Goal: Communication & Community: Answer question/provide support

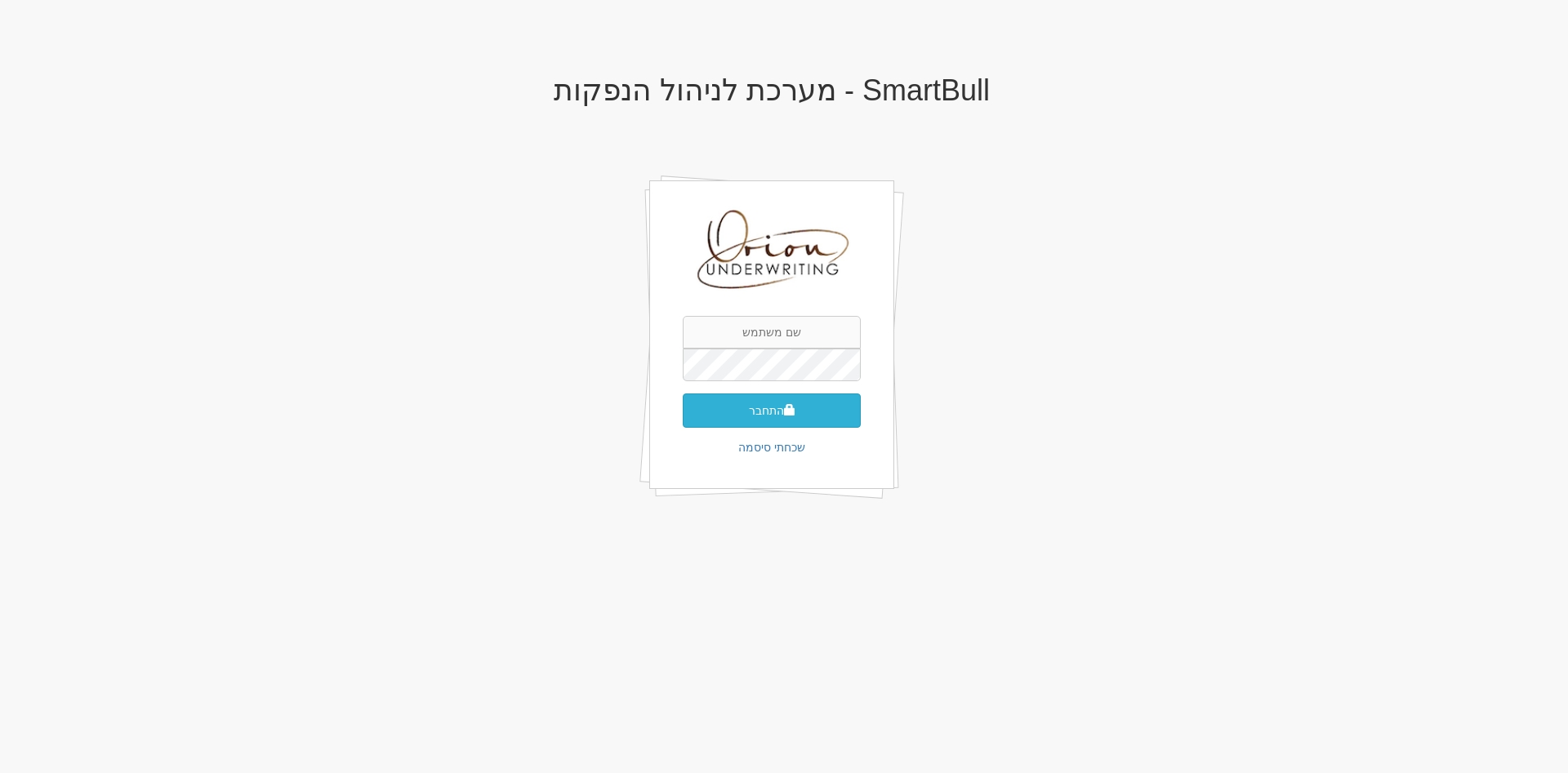
type input "[EMAIL_ADDRESS][DOMAIN_NAME]"
click at [783, 426] on button "התחבר" at bounding box center [771, 410] width 178 height 34
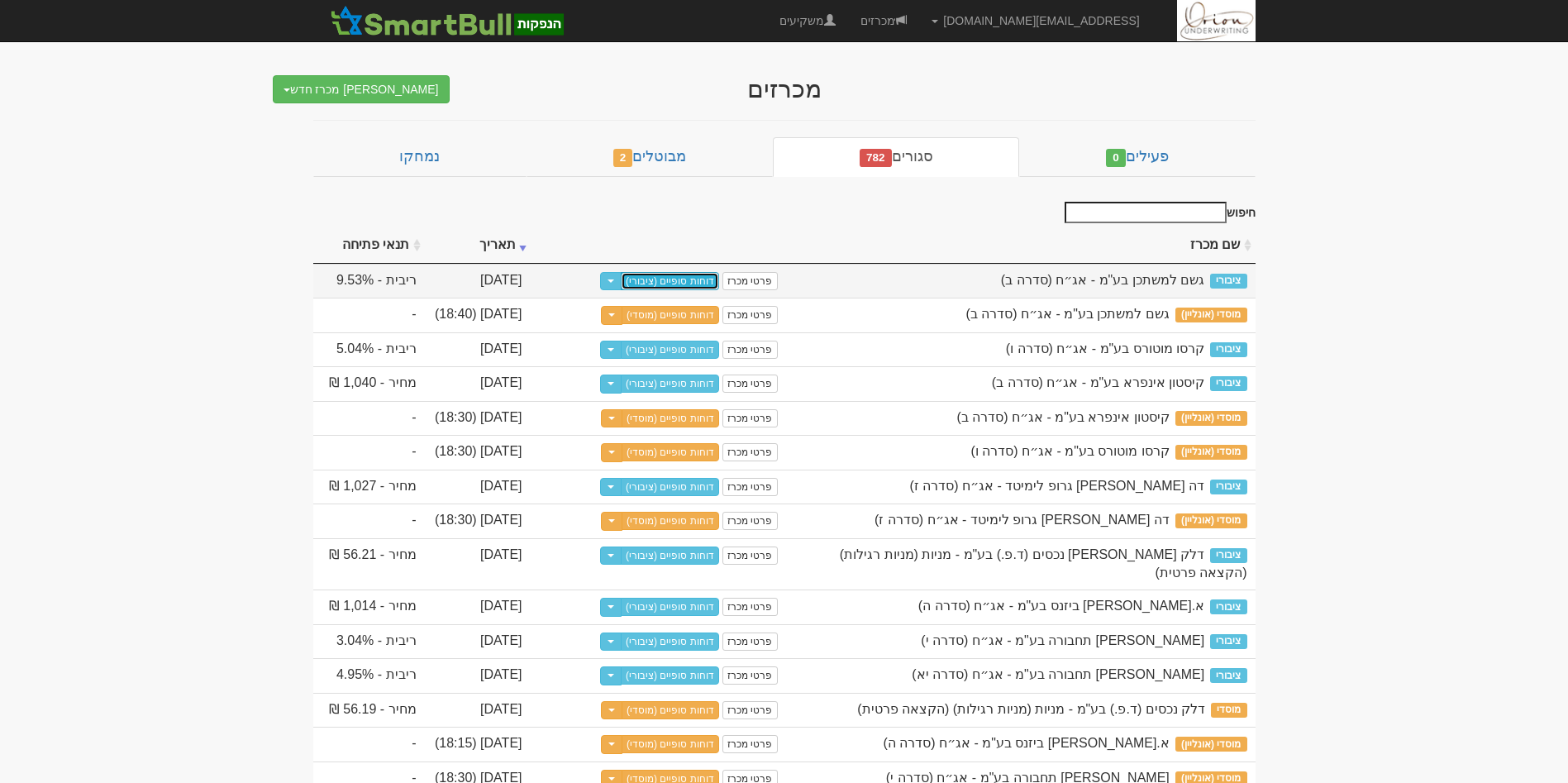
click at [648, 281] on link "דוחות סופיים (ציבורי)" at bounding box center [670, 281] width 99 height 18
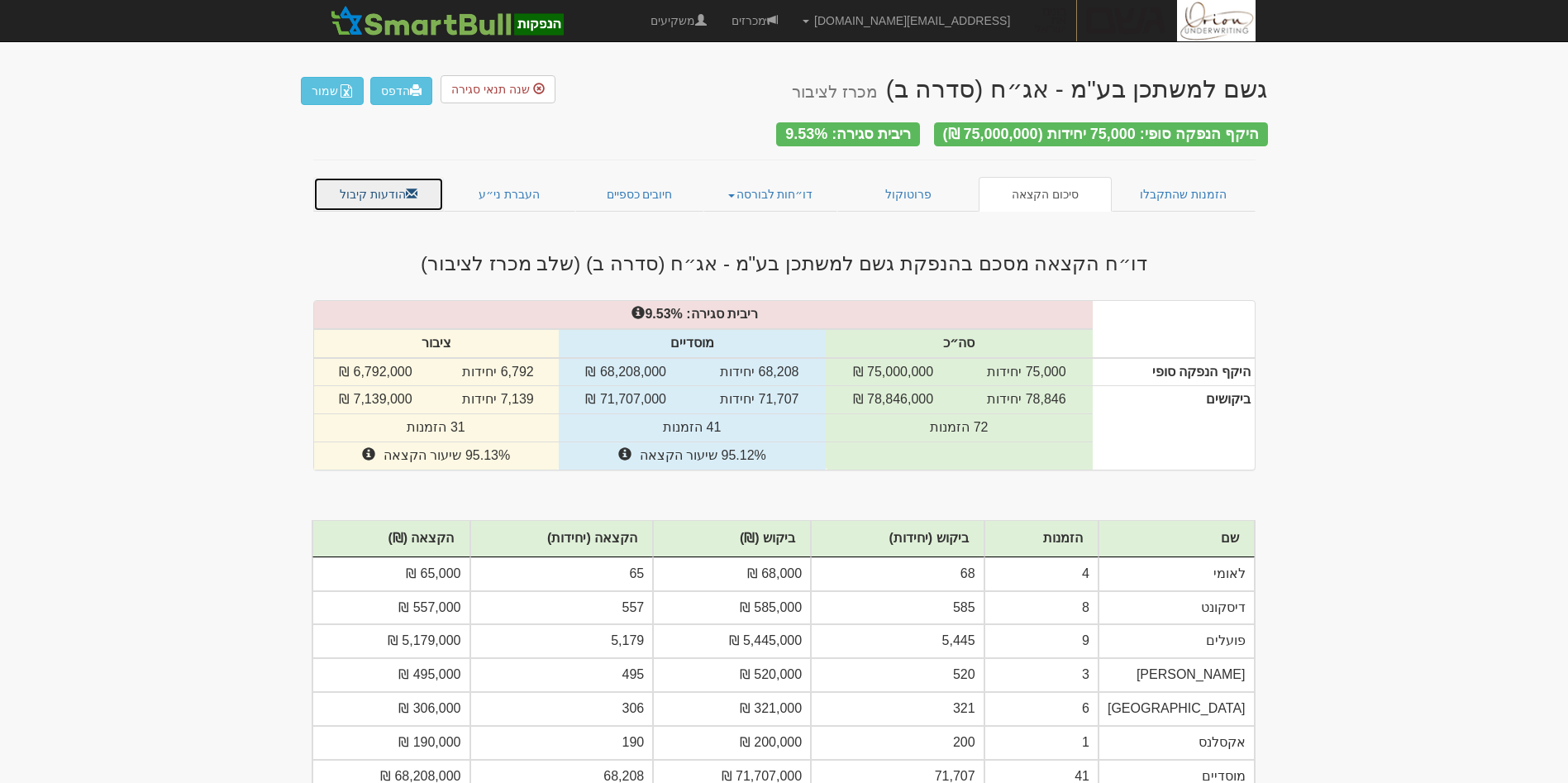
click at [395, 187] on link "הודעות קיבול" at bounding box center [379, 194] width 131 height 35
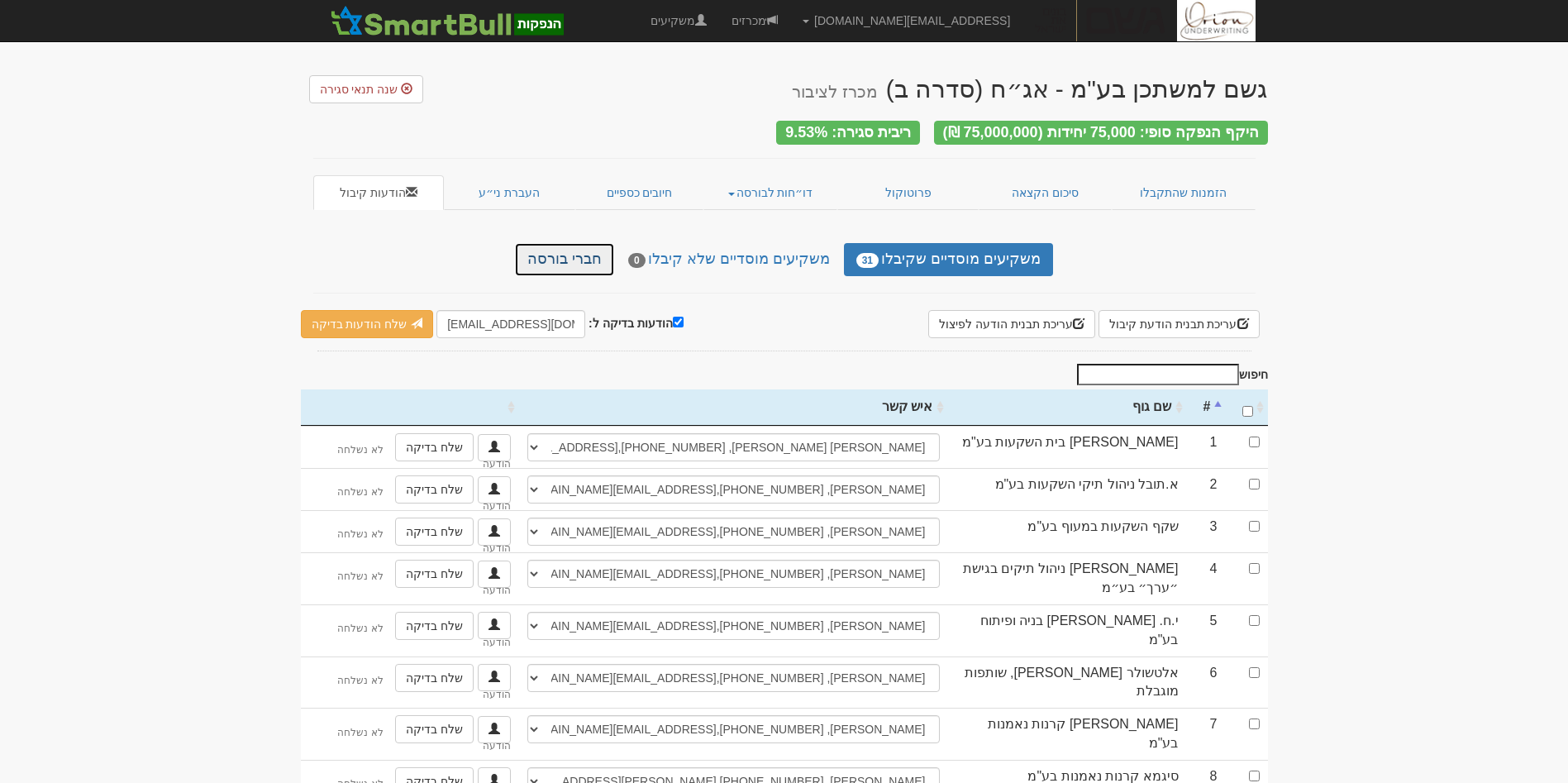
click at [582, 269] on link "חברי בורסה" at bounding box center [564, 260] width 100 height 33
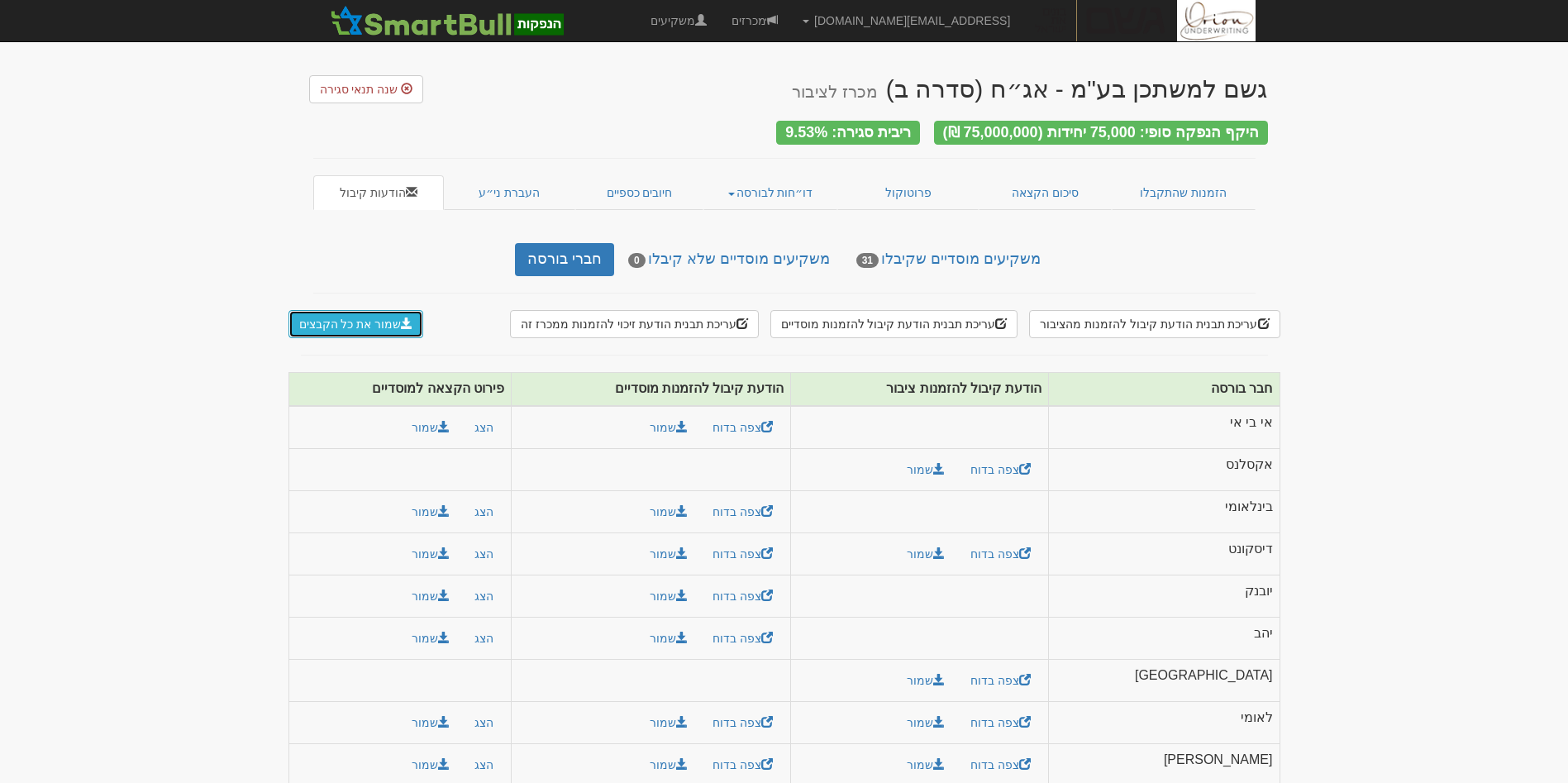
click at [371, 326] on button "שמור את כל הקבצים" at bounding box center [356, 324] width 135 height 28
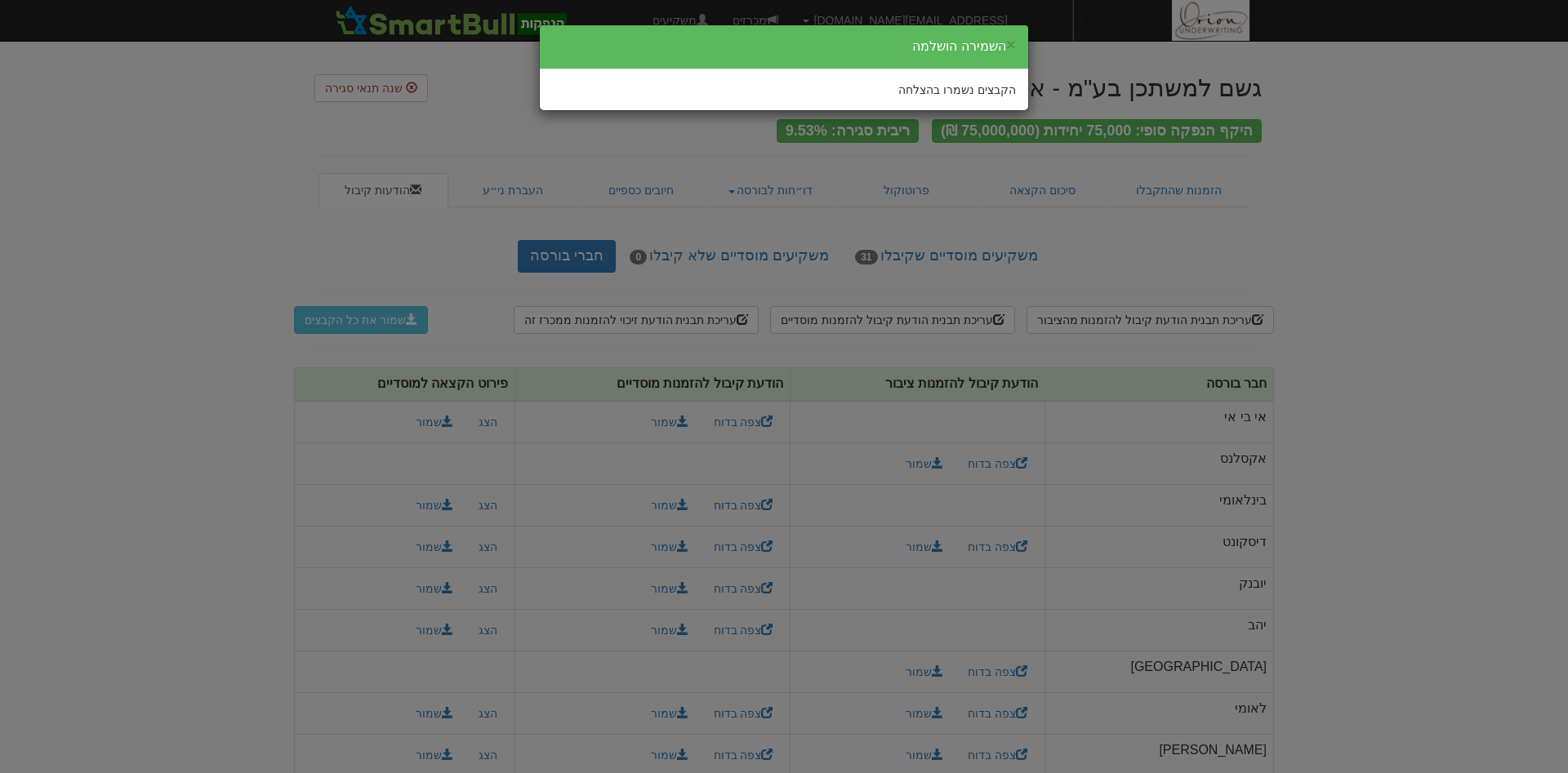
click at [166, 215] on div "× השמירה הושלמה הקבצים נשמרו בהצלחה" at bounding box center [784, 386] width 1568 height 773
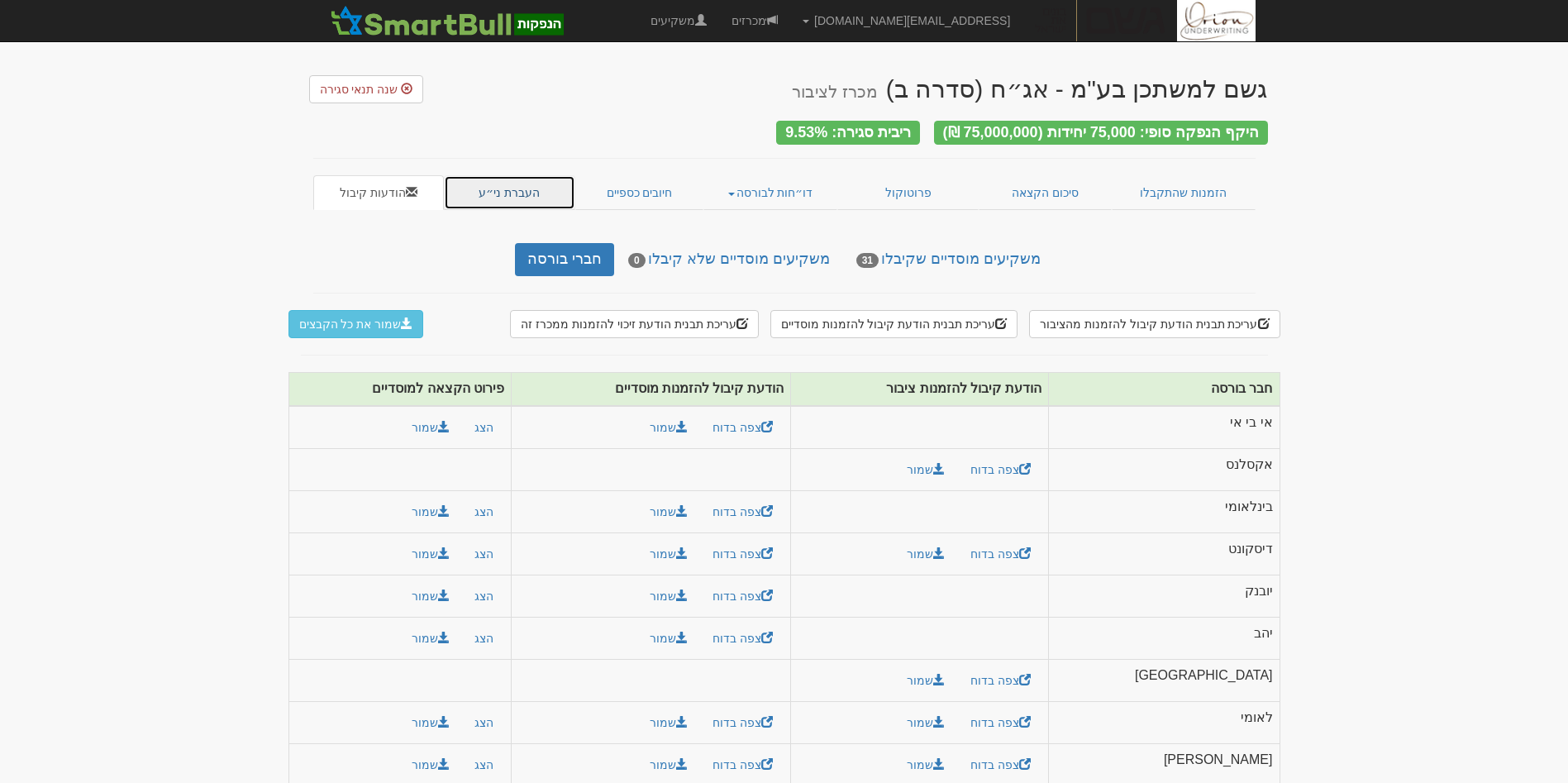
click at [501, 193] on link "העברת ני״ע" at bounding box center [509, 192] width 131 height 35
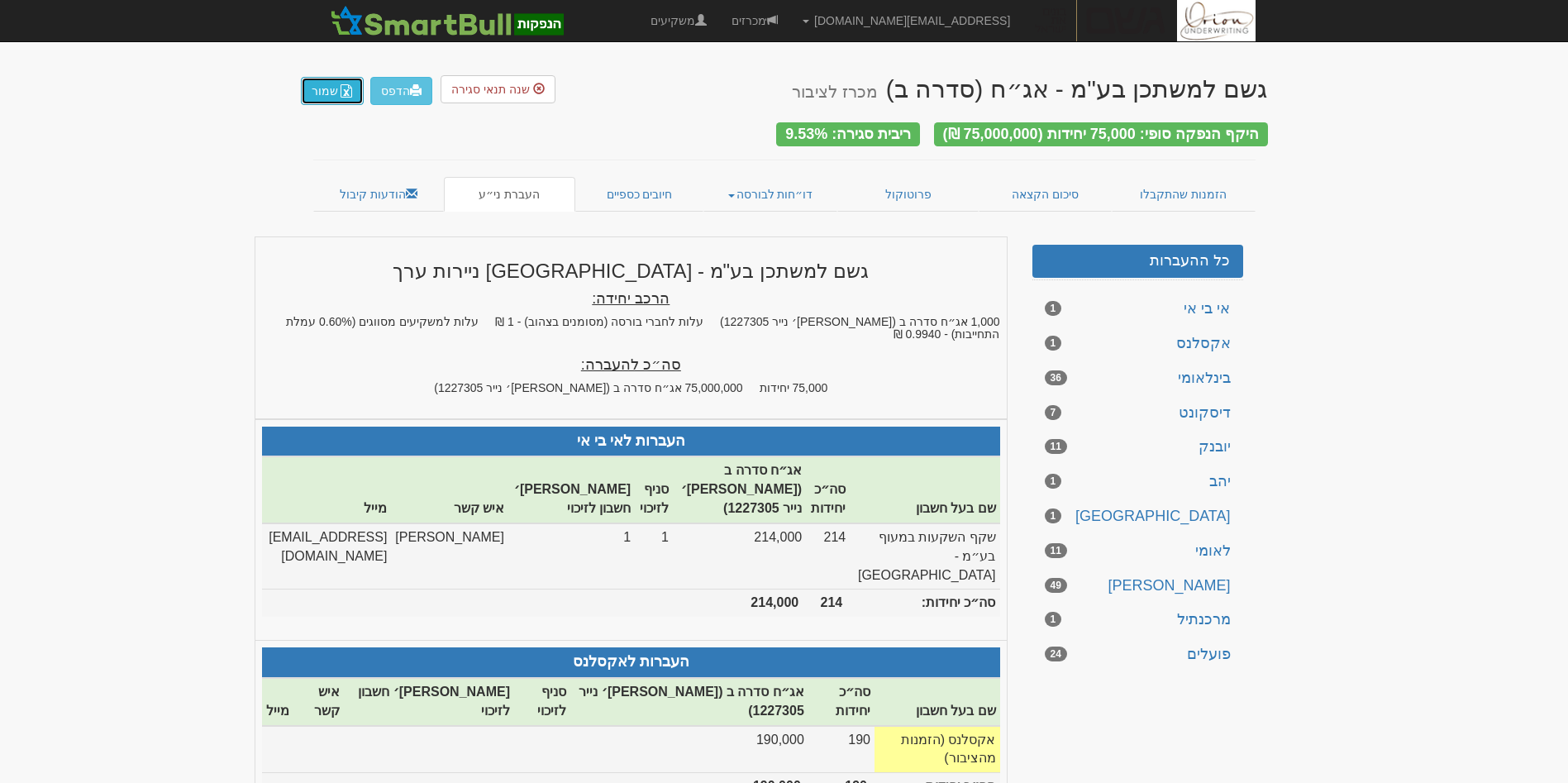
click at [327, 89] on button "שמור" at bounding box center [331, 91] width 63 height 28
click at [611, 189] on link "חיובים כספיים" at bounding box center [640, 194] width 128 height 35
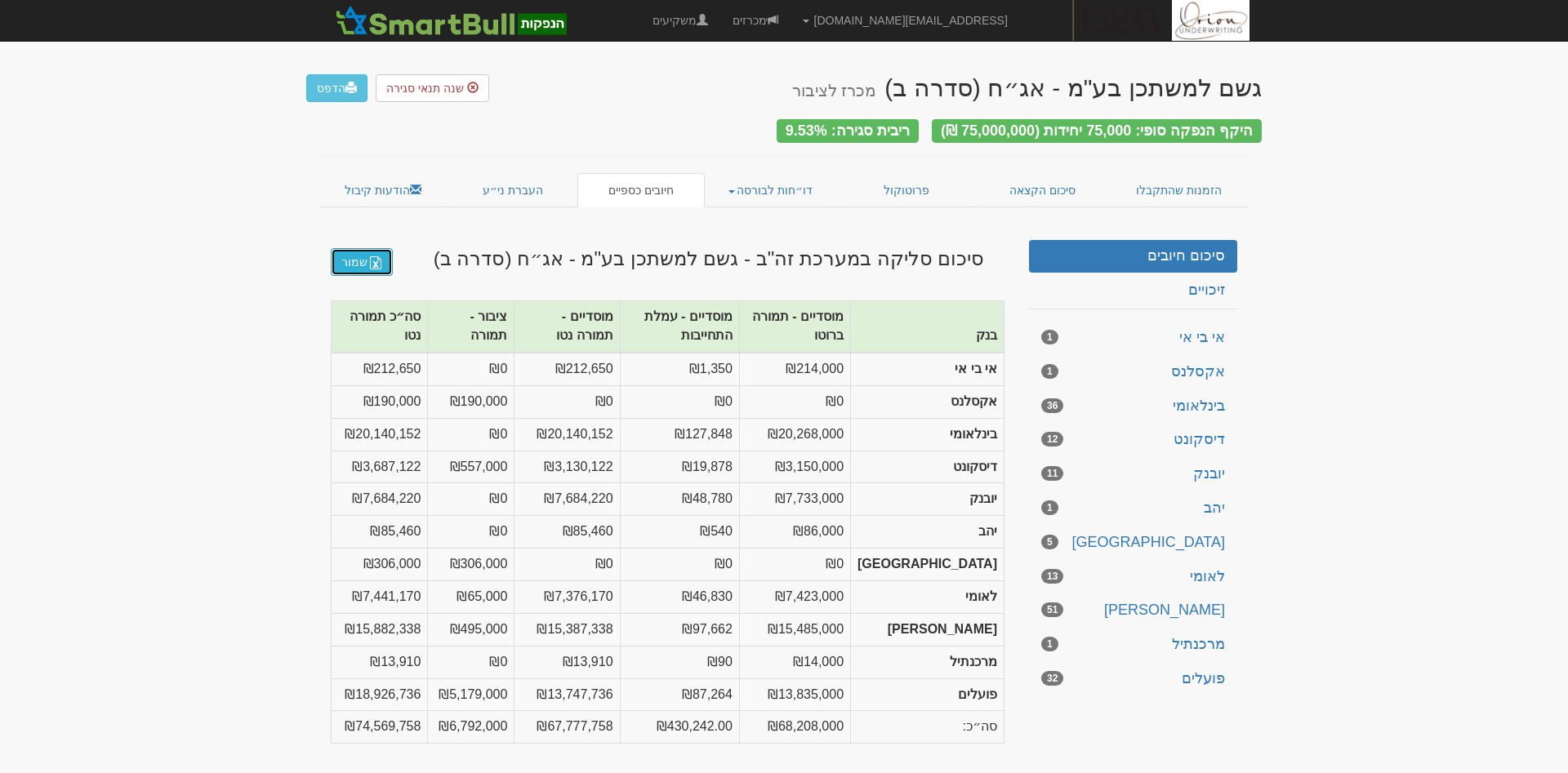
click at [370, 262] on link "שמור" at bounding box center [362, 261] width 62 height 28
click at [387, 190] on link "הודעות קיבול" at bounding box center [384, 190] width 130 height 34
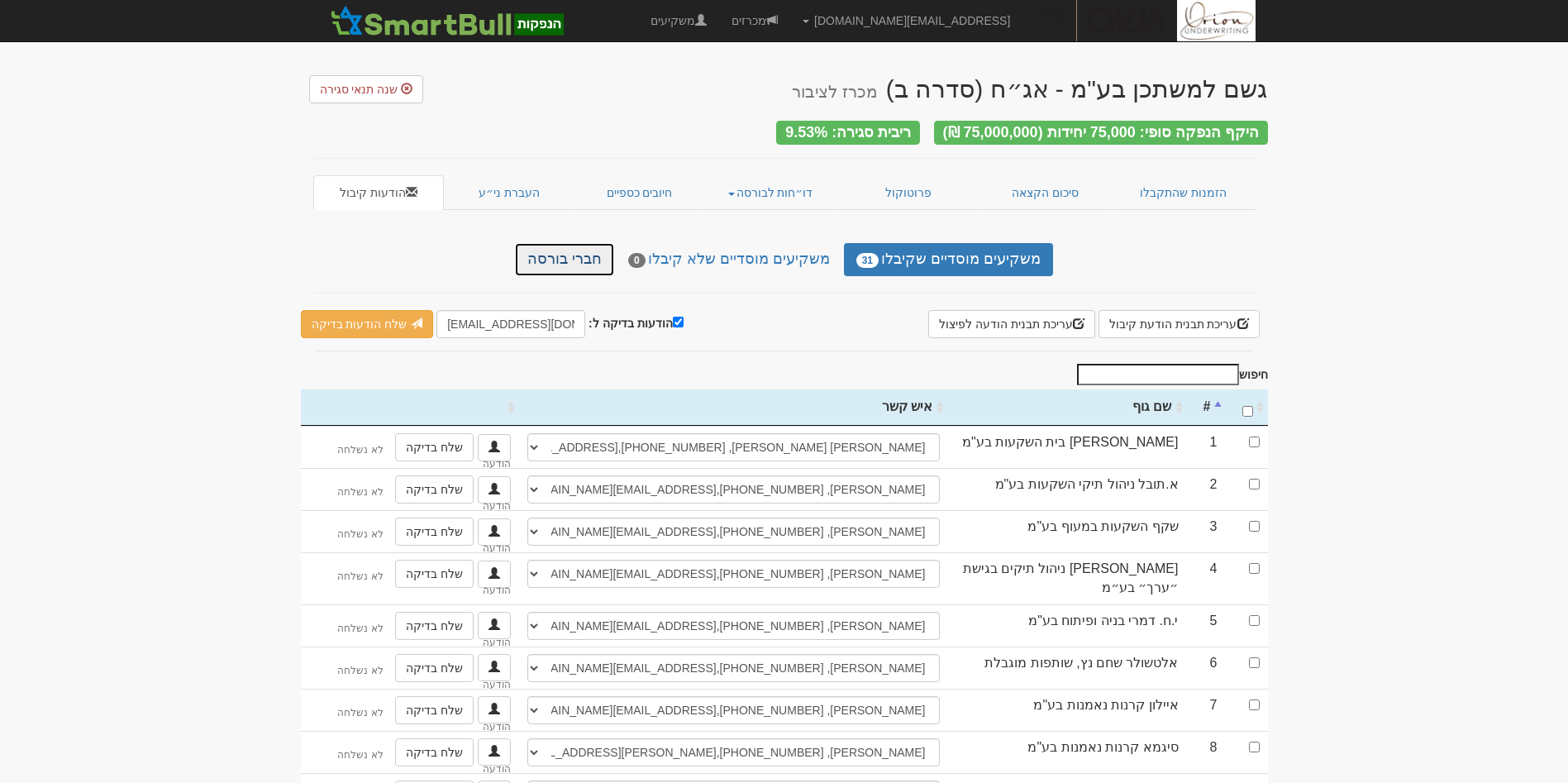
click at [577, 260] on link "חברי בורסה" at bounding box center [564, 260] width 100 height 33
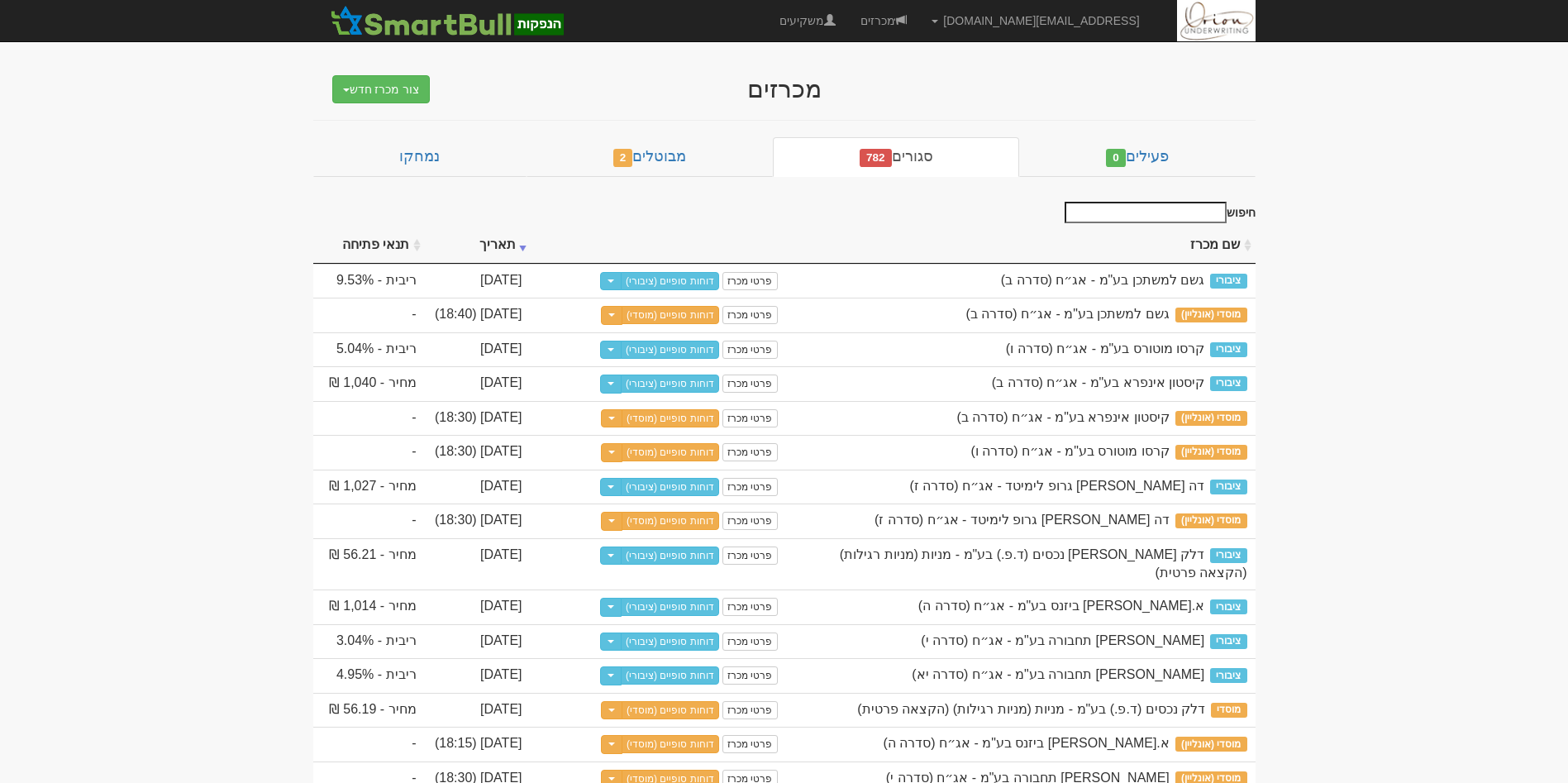
click at [665, 283] on link "דוחות סופיים (ציבורי)" at bounding box center [670, 281] width 99 height 18
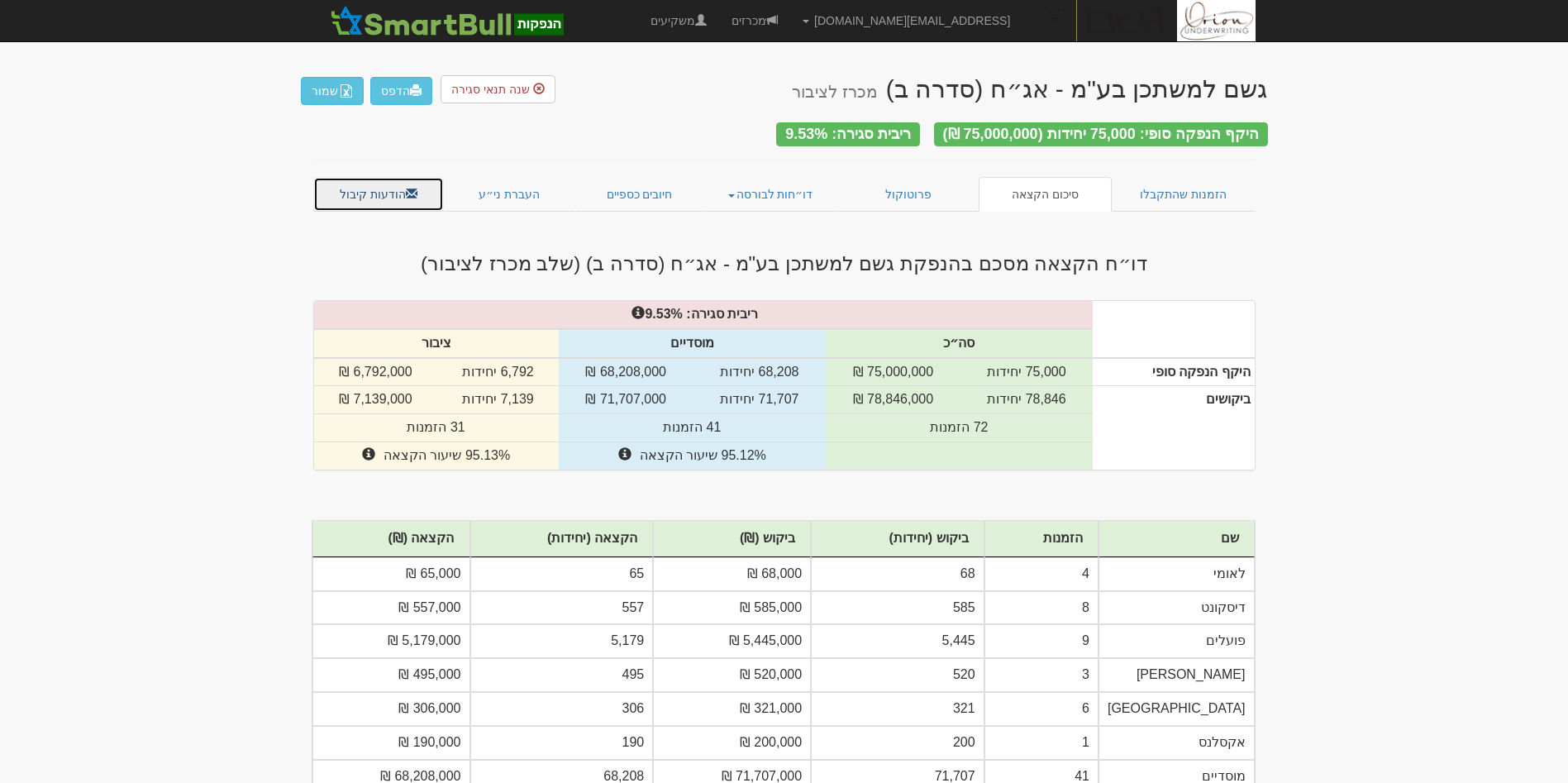
click at [382, 182] on link "הודעות קיבול" at bounding box center [379, 194] width 131 height 35
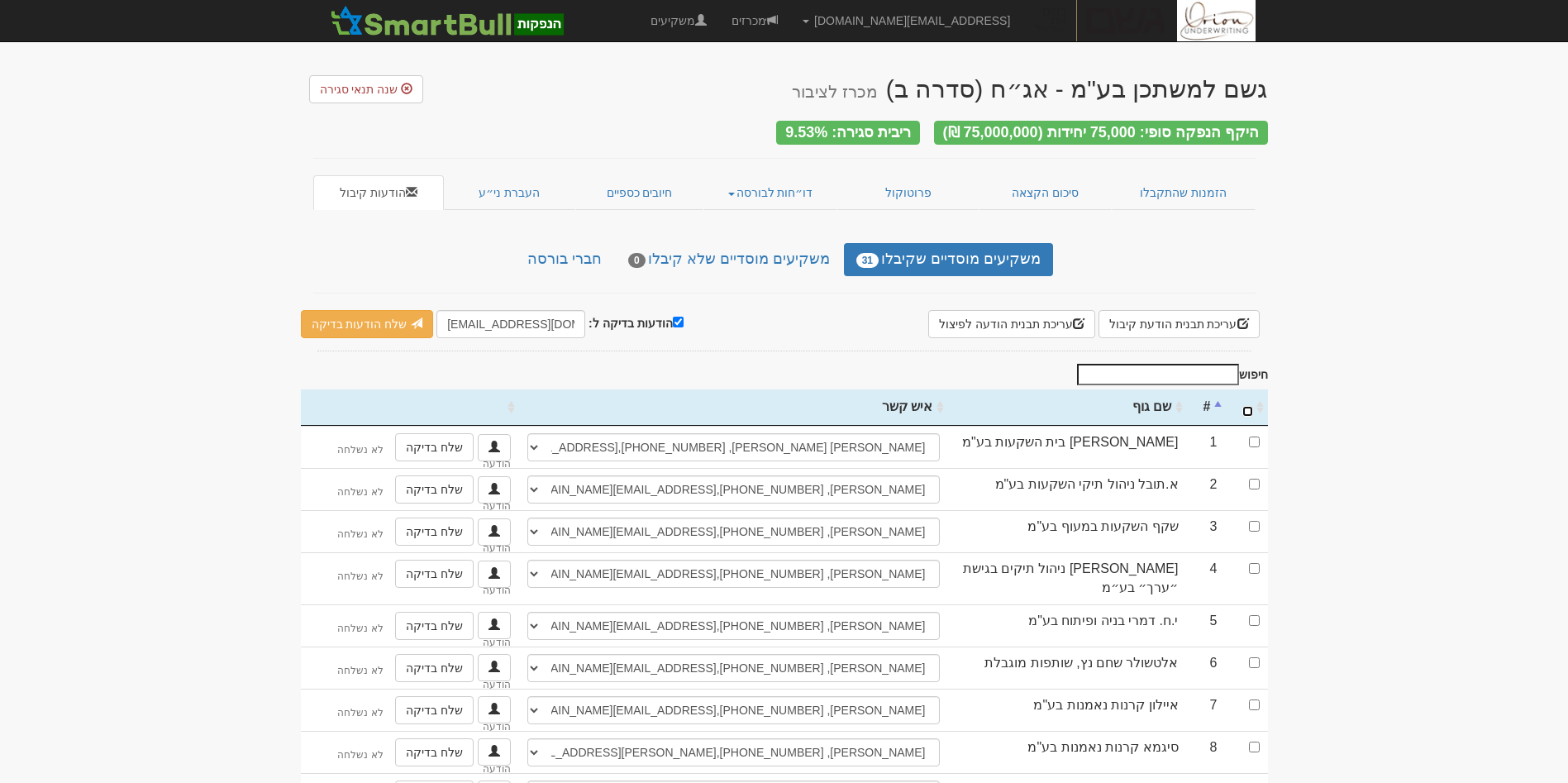
click at [1245, 406] on input "\a : activate to sort column ascending" at bounding box center [1247, 411] width 11 height 11
checkbox input "true"
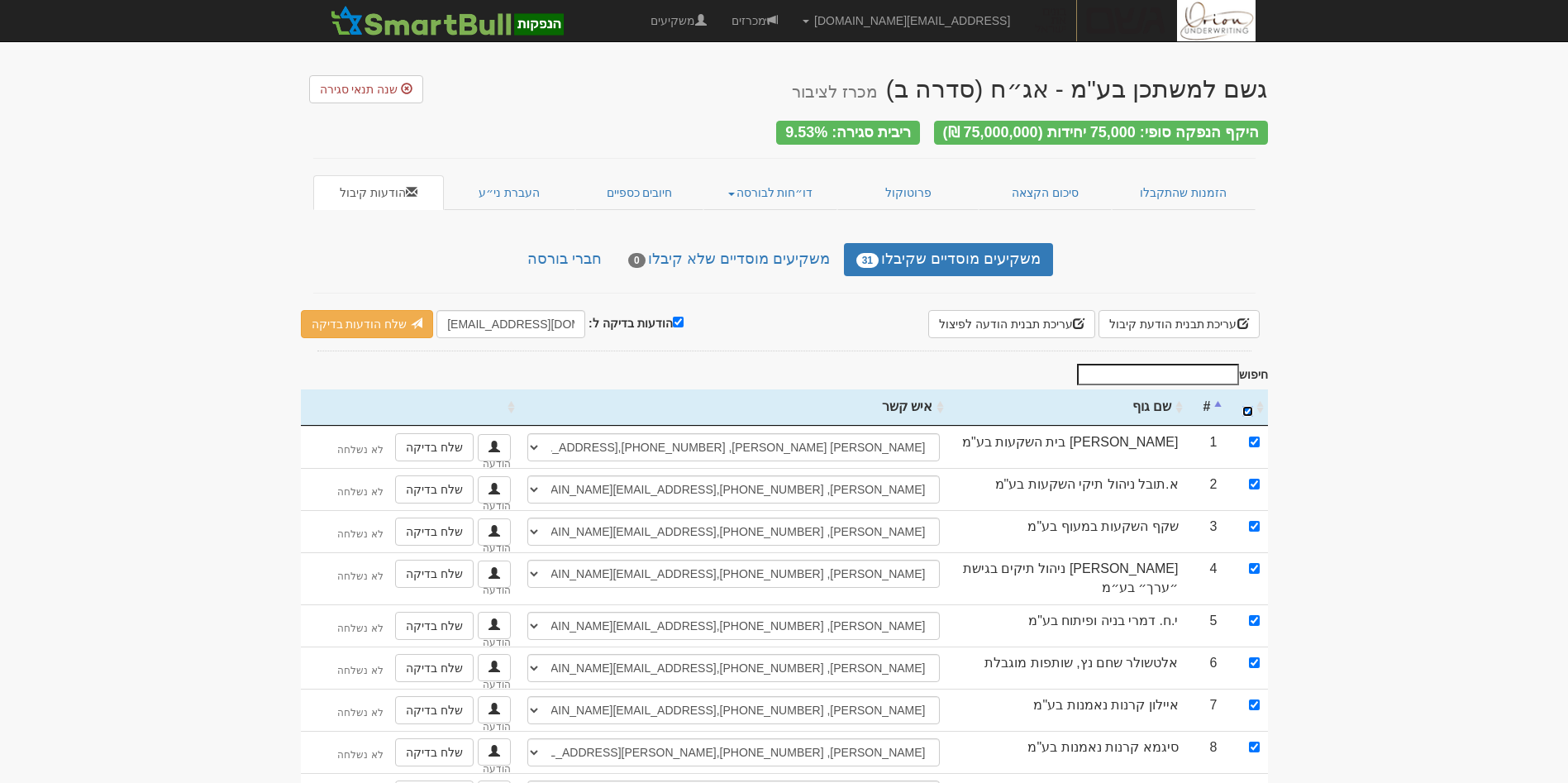
checkbox input "true"
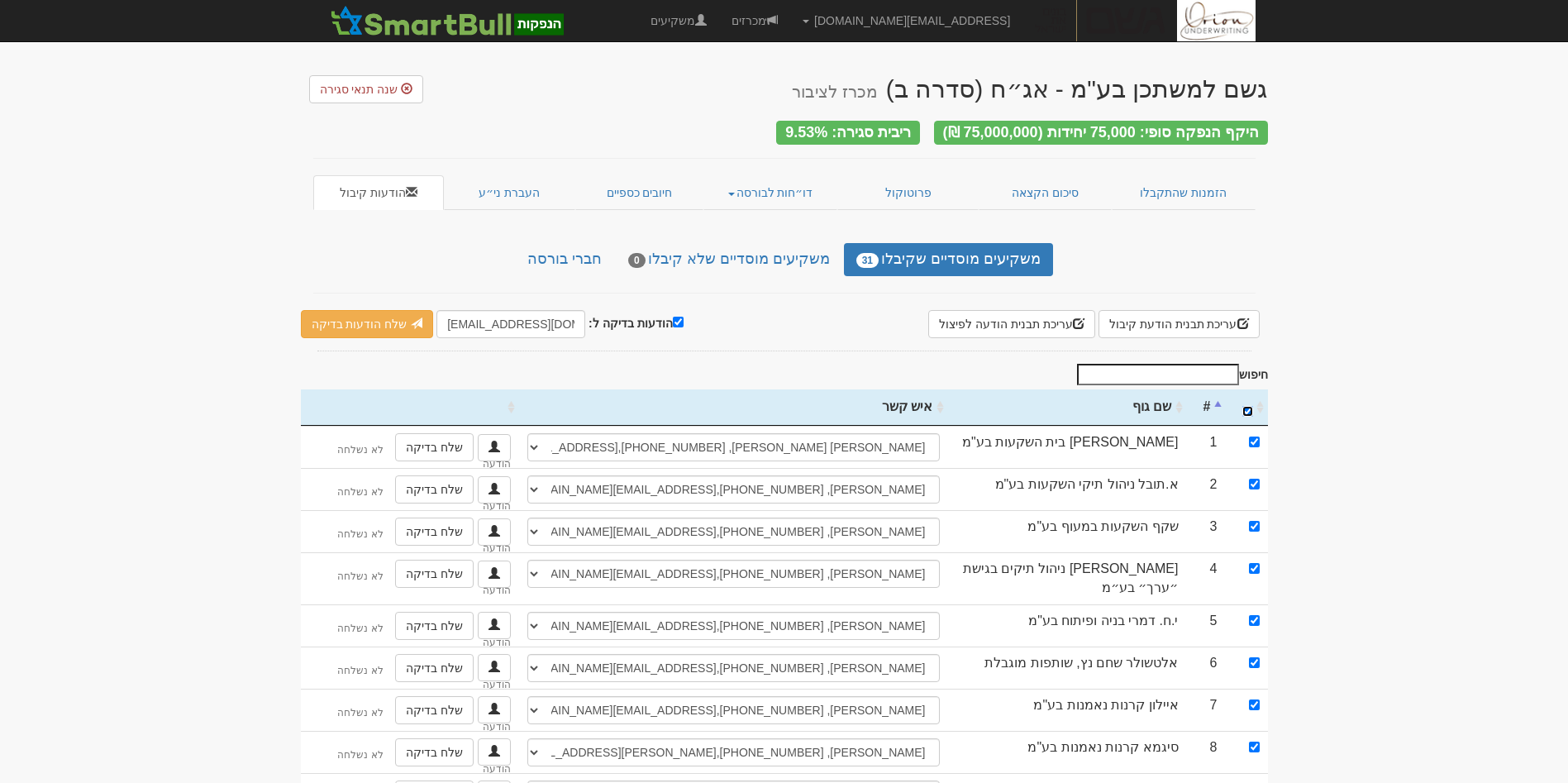
checkbox input "true"
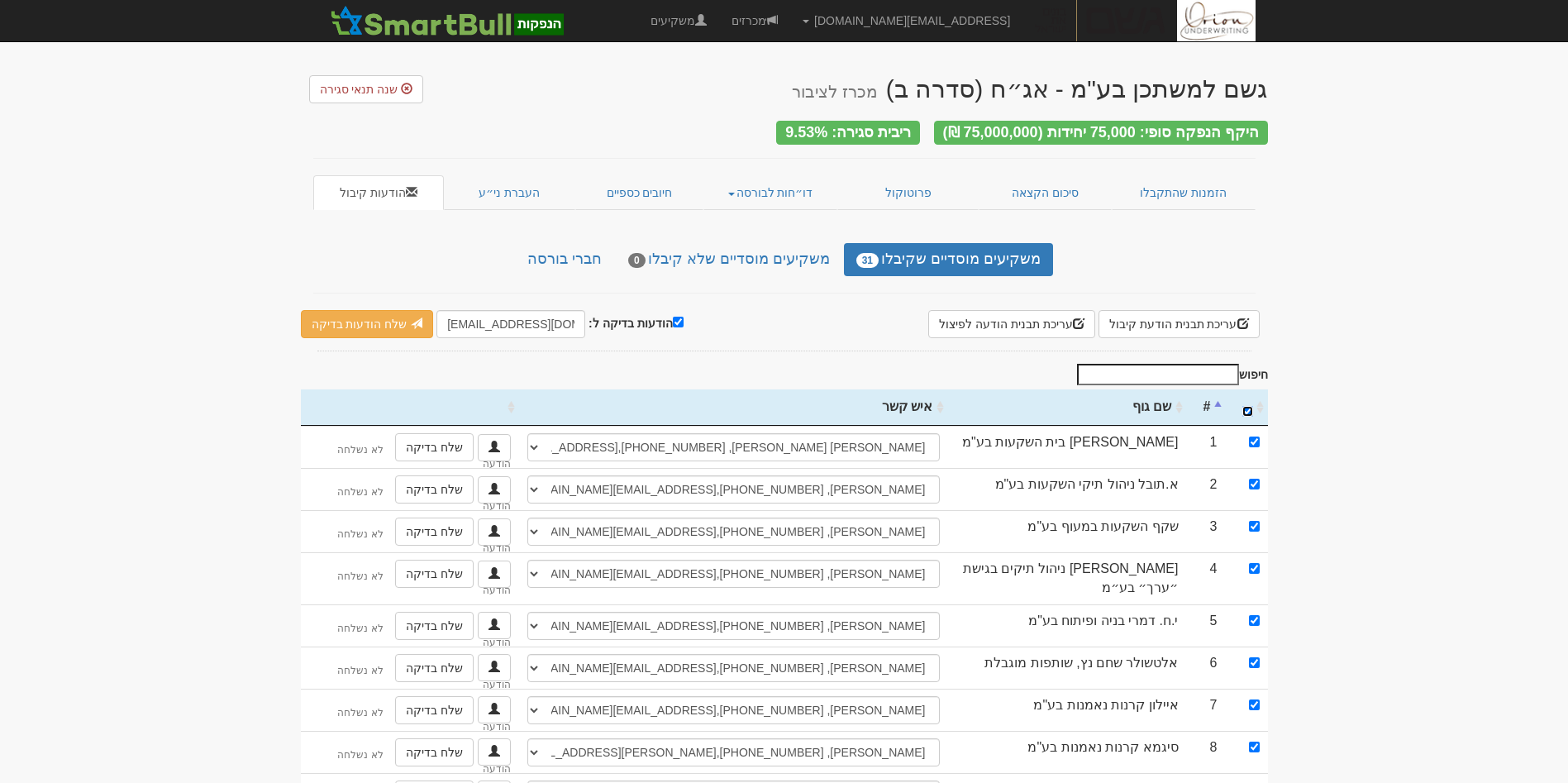
checkbox input "true"
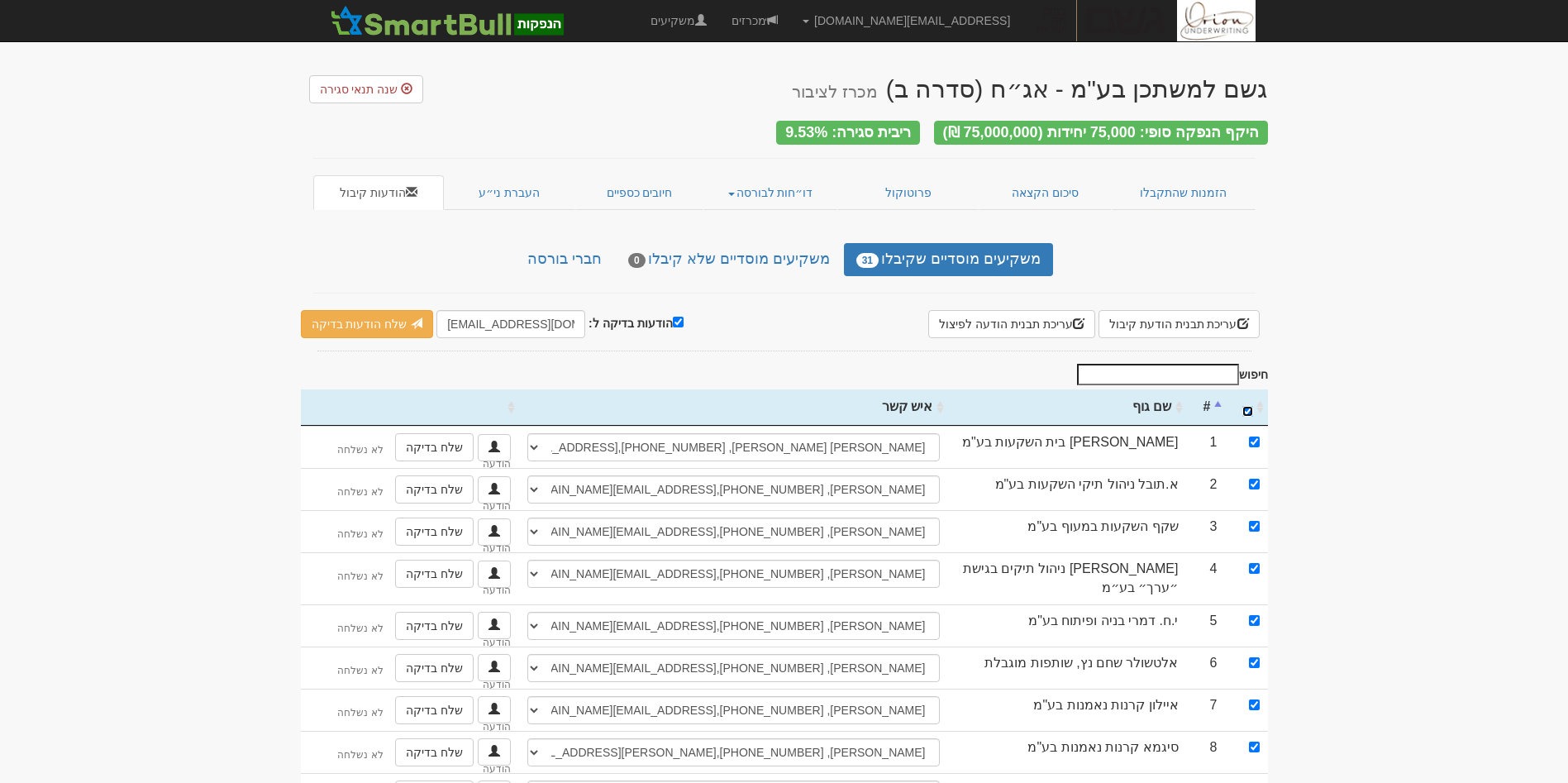
checkbox input "true"
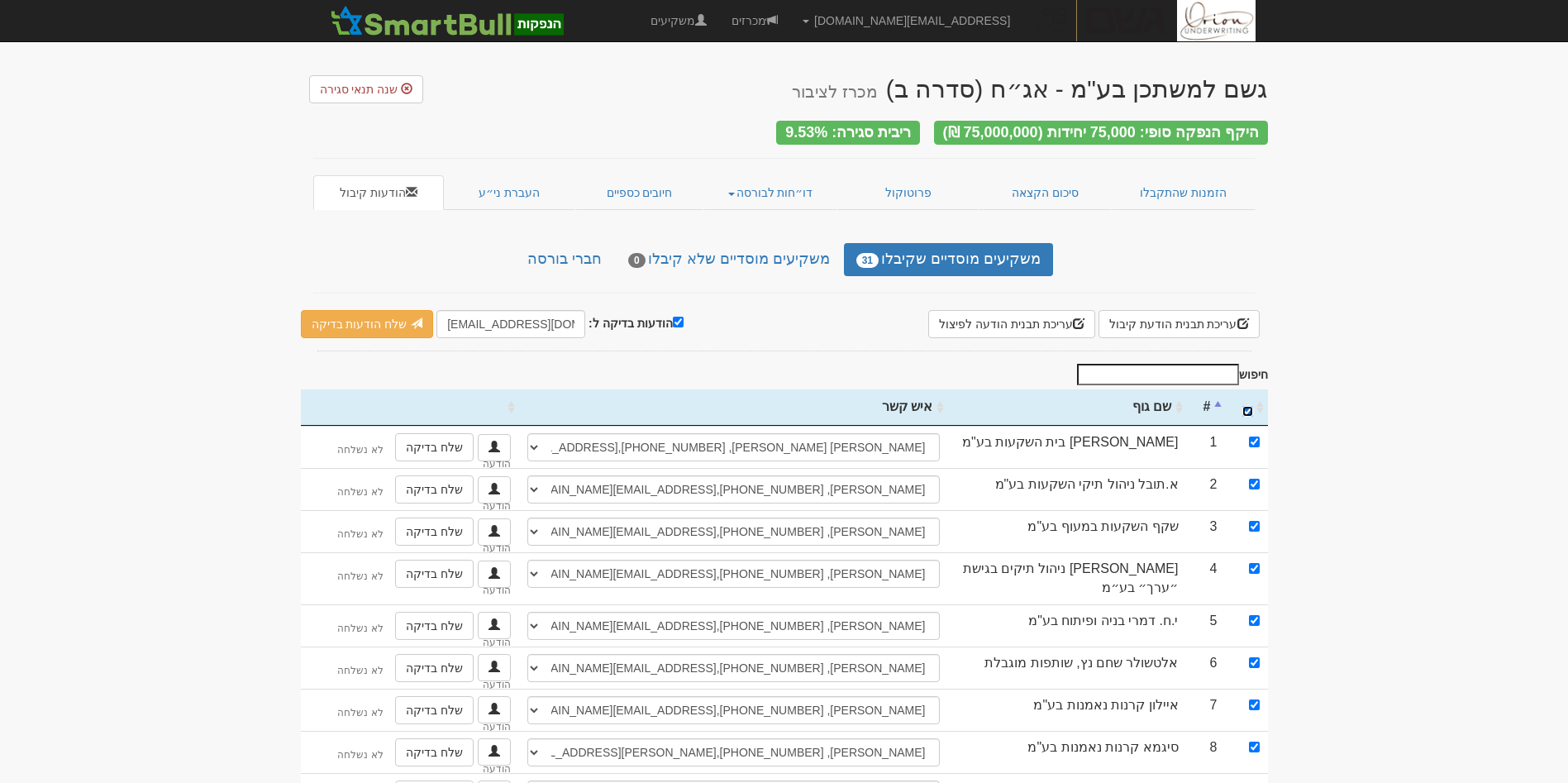
checkbox input "true"
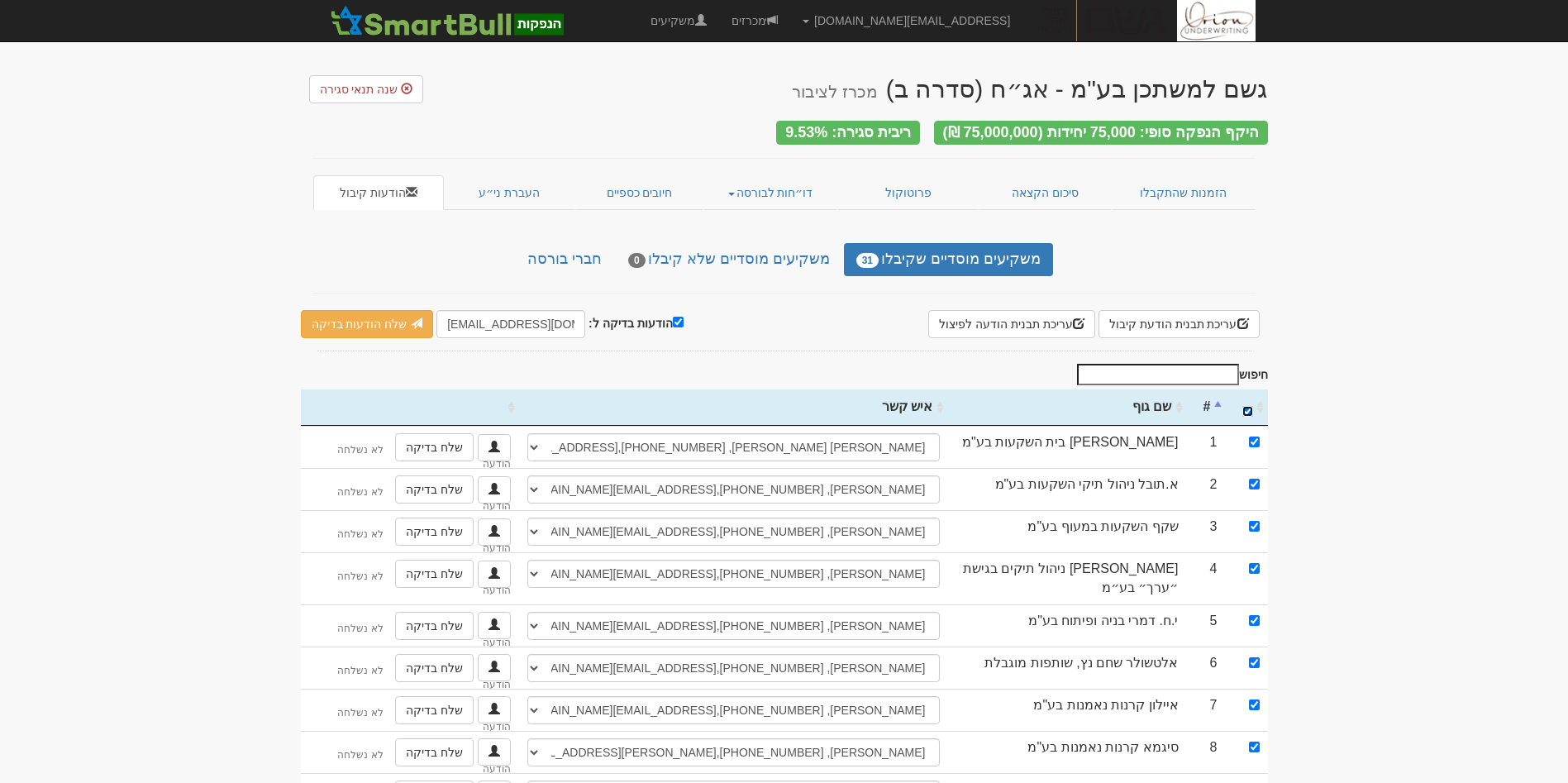
checkbox input "true"
click at [672, 317] on input "הודעות בדיקה ל:" at bounding box center [677, 322] width 11 height 11
checkbox input "false"
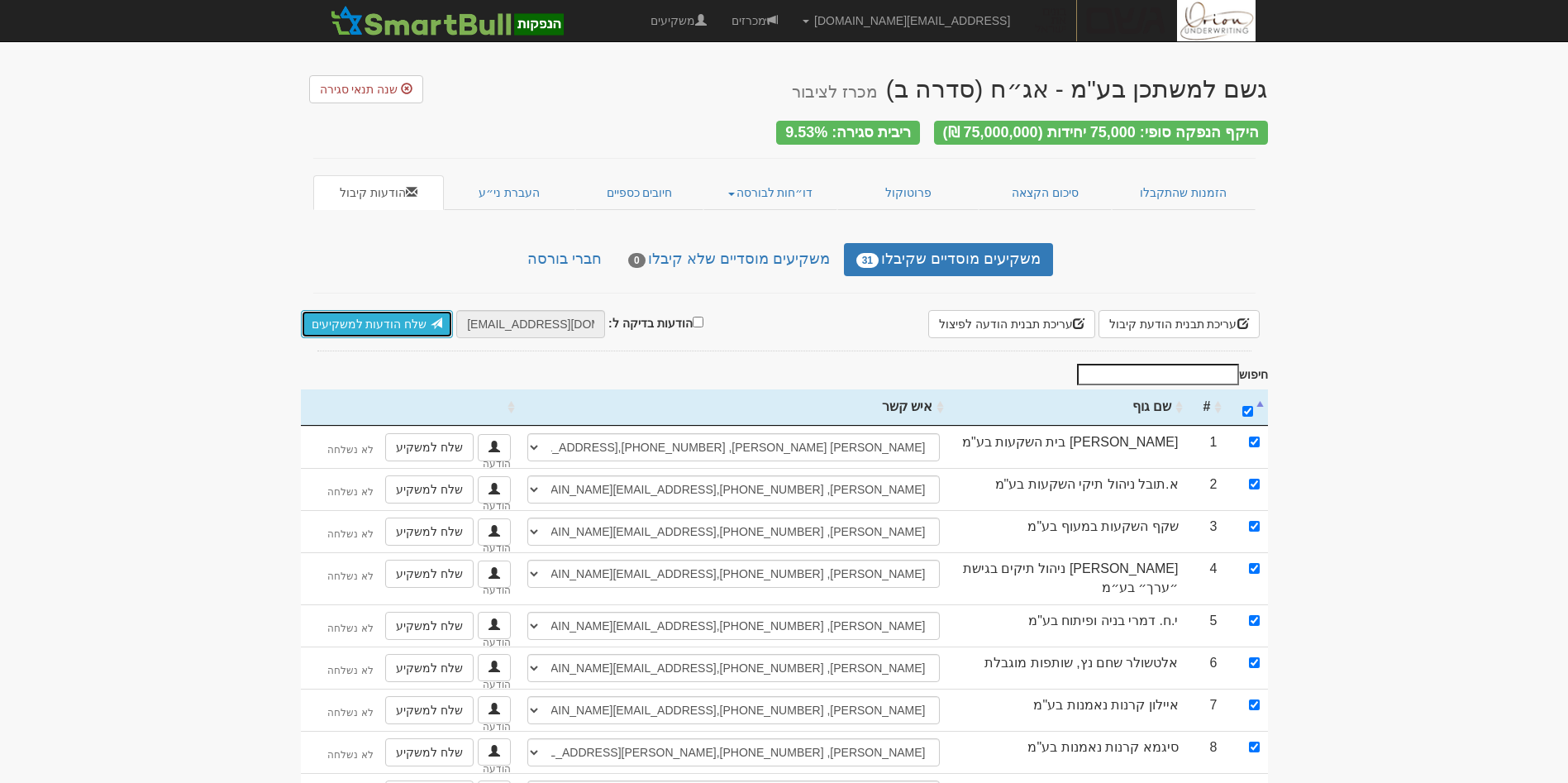
click at [409, 317] on link "שלח הודעות למשקיעים" at bounding box center [377, 324] width 153 height 28
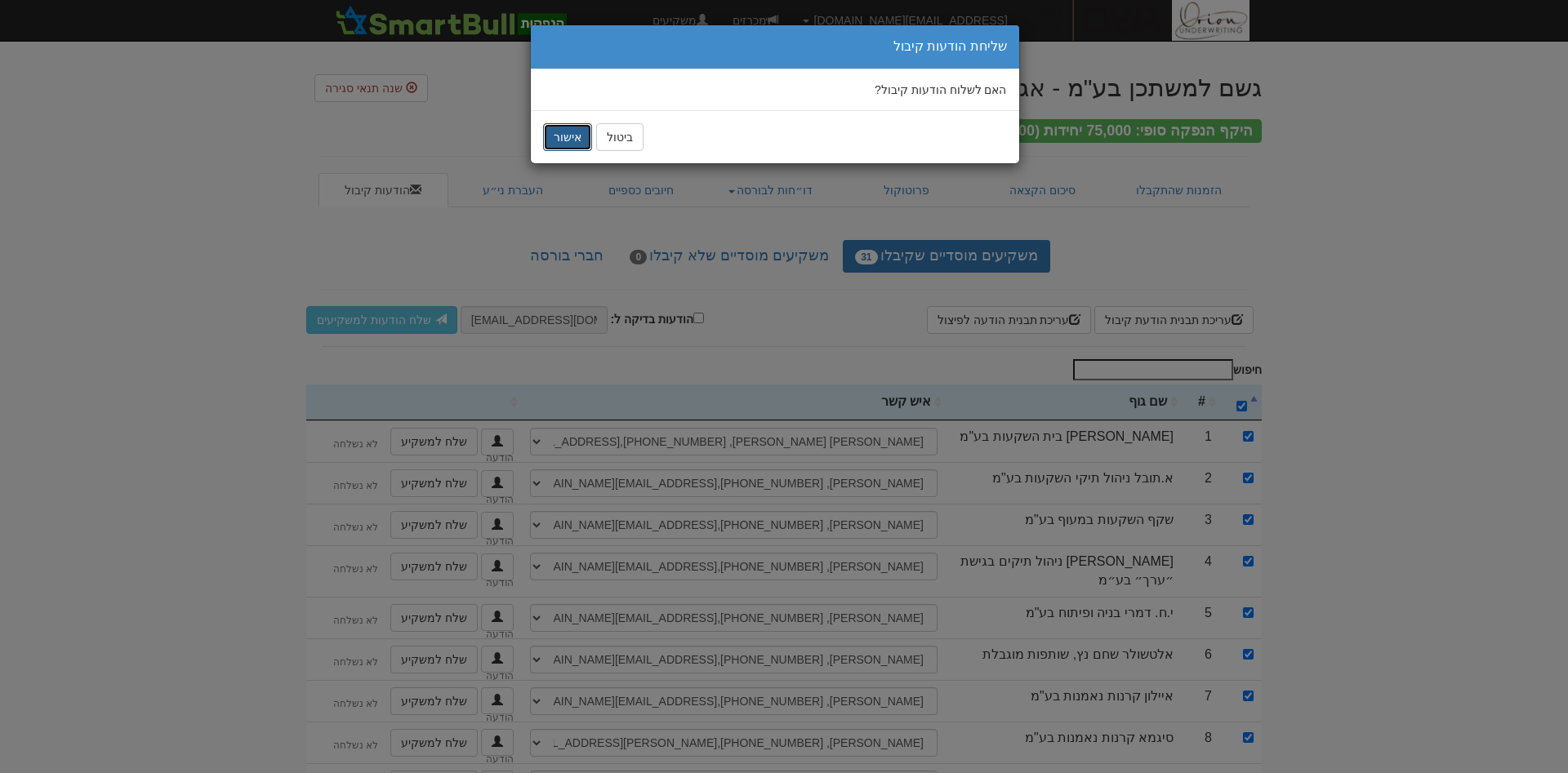
click at [561, 132] on button "אישור" at bounding box center [567, 136] width 49 height 28
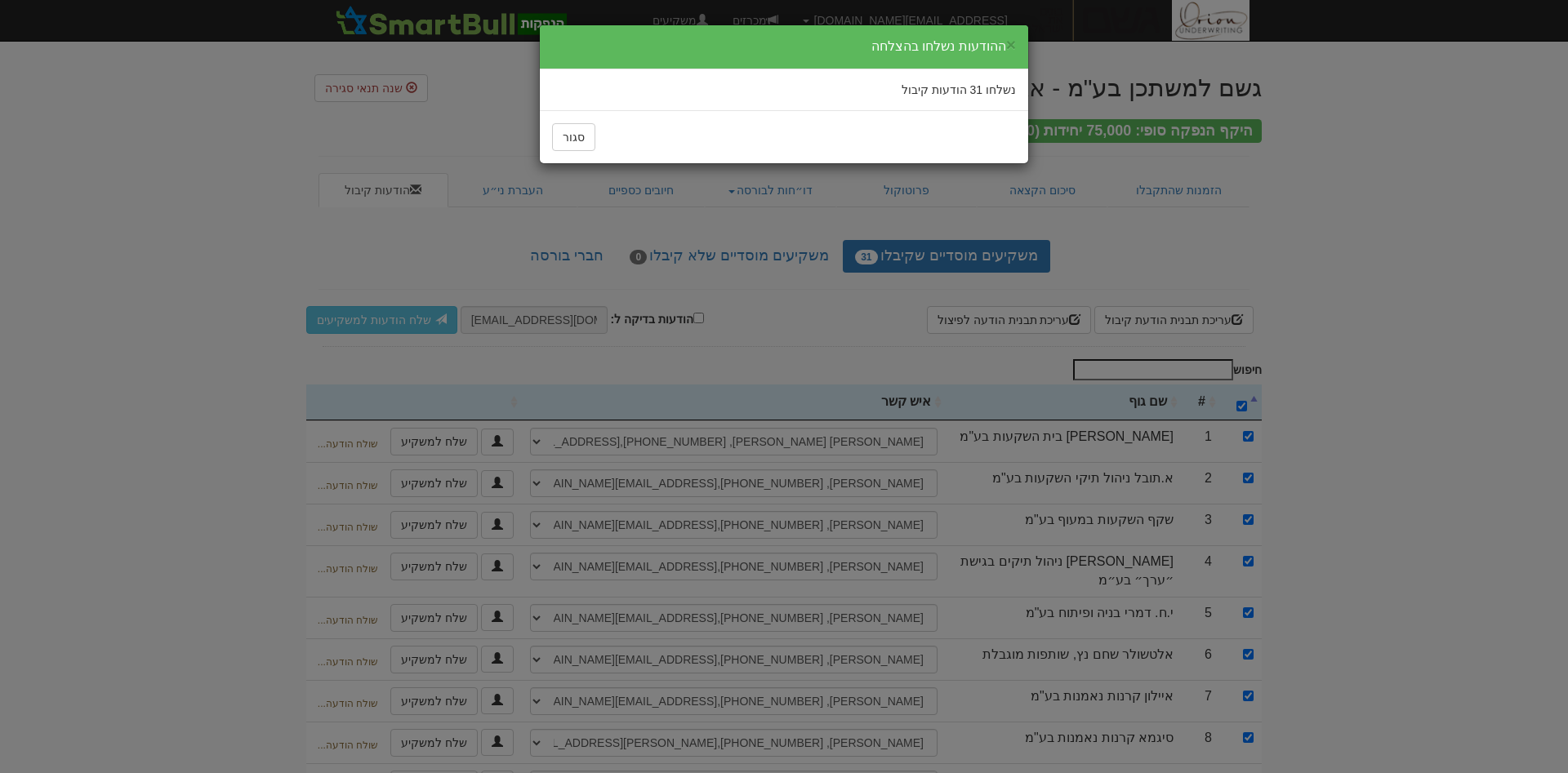
click at [1417, 229] on div "× ההודעות נשלחו בהצלחה נשלחו 31 הודעות קיבול סגור" at bounding box center [784, 386] width 1568 height 773
